Goal: Transaction & Acquisition: Purchase product/service

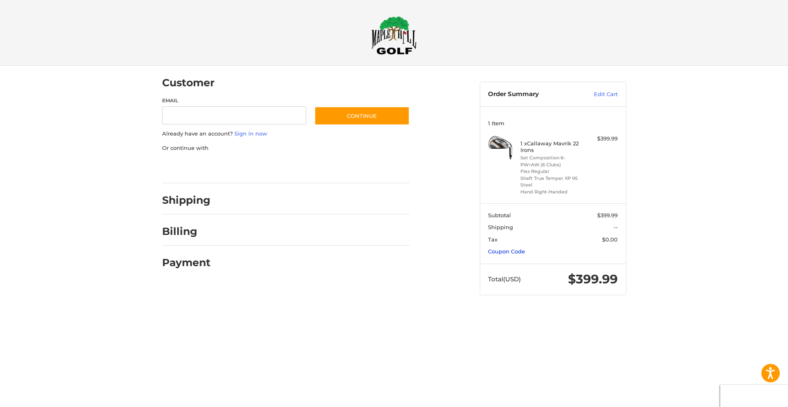
click at [501, 254] on link "Coupon Code" at bounding box center [506, 251] width 37 height 7
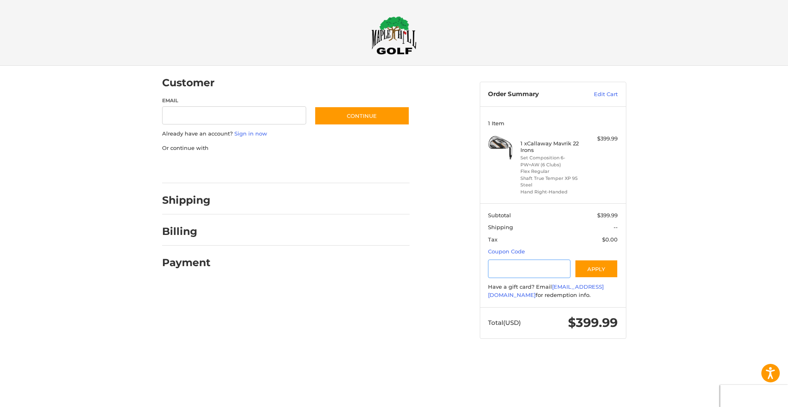
click at [506, 264] on input "Gift Certificate or Coupon Code" at bounding box center [529, 269] width 83 height 18
type input "*********"
click at [614, 271] on button "Apply" at bounding box center [597, 269] width 44 height 18
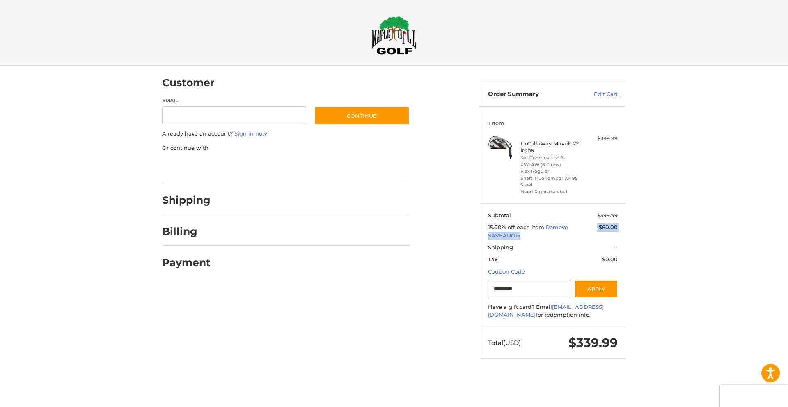
drag, startPoint x: 592, startPoint y: 228, endPoint x: 625, endPoint y: 228, distance: 32.9
click at [625, 228] on section "Subtotal $399.99 15.00% off each item Remove -$60.00 SAVEAUG15 Shipping -- Tax …" at bounding box center [553, 265] width 146 height 124
click at [666, 247] on div "Customer Guest Customer Email Subscribe to our newsletter. Continue Already hav…" at bounding box center [394, 220] width 788 height 309
click at [570, 342] on span "$339.99" at bounding box center [593, 342] width 49 height 15
